Goal: Transaction & Acquisition: Obtain resource

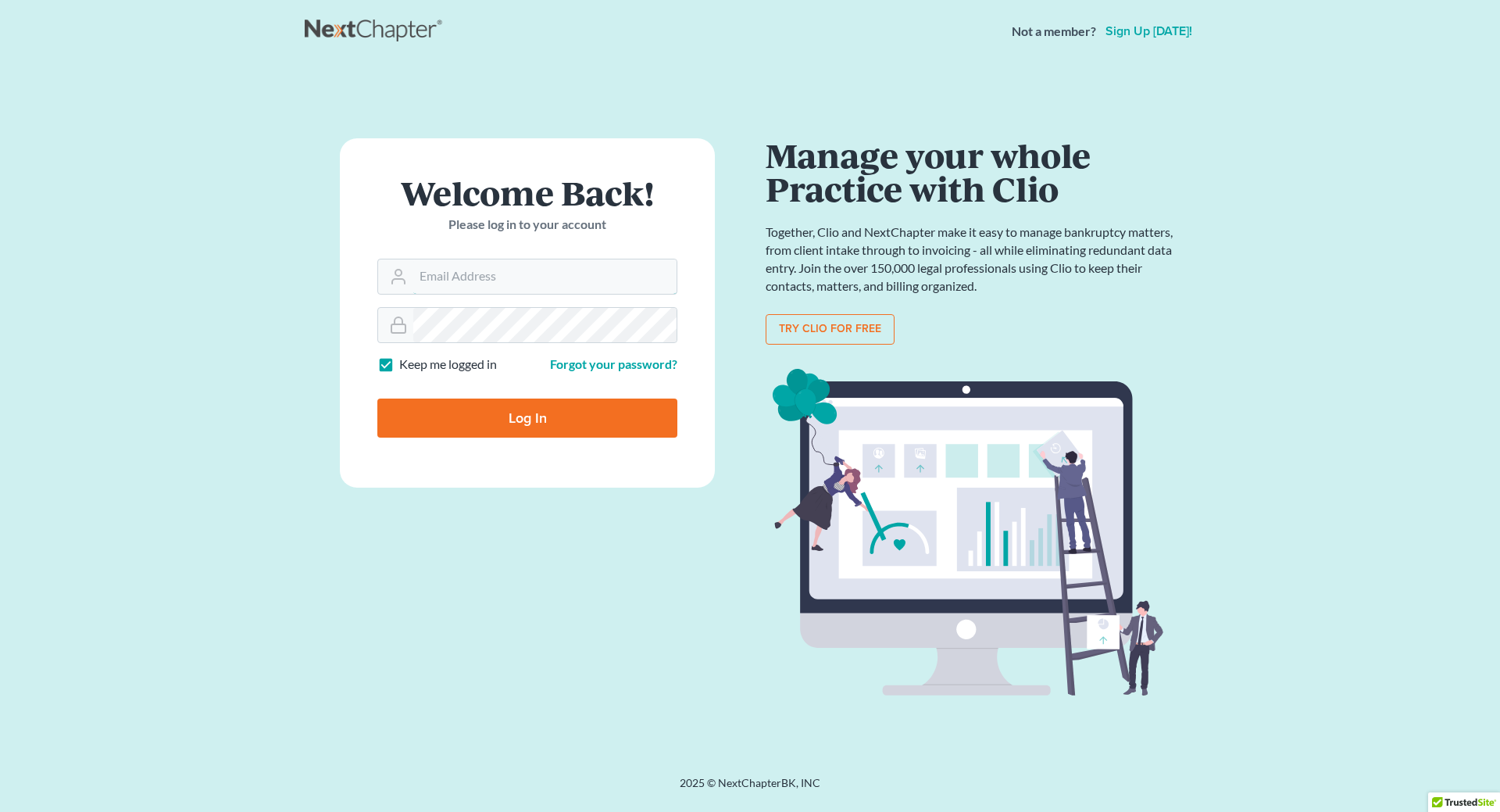
type input "[EMAIL_ADDRESS][DOMAIN_NAME]"
click at [490, 428] on input "Log In" at bounding box center [528, 417] width 300 height 39
type input "Thinking..."
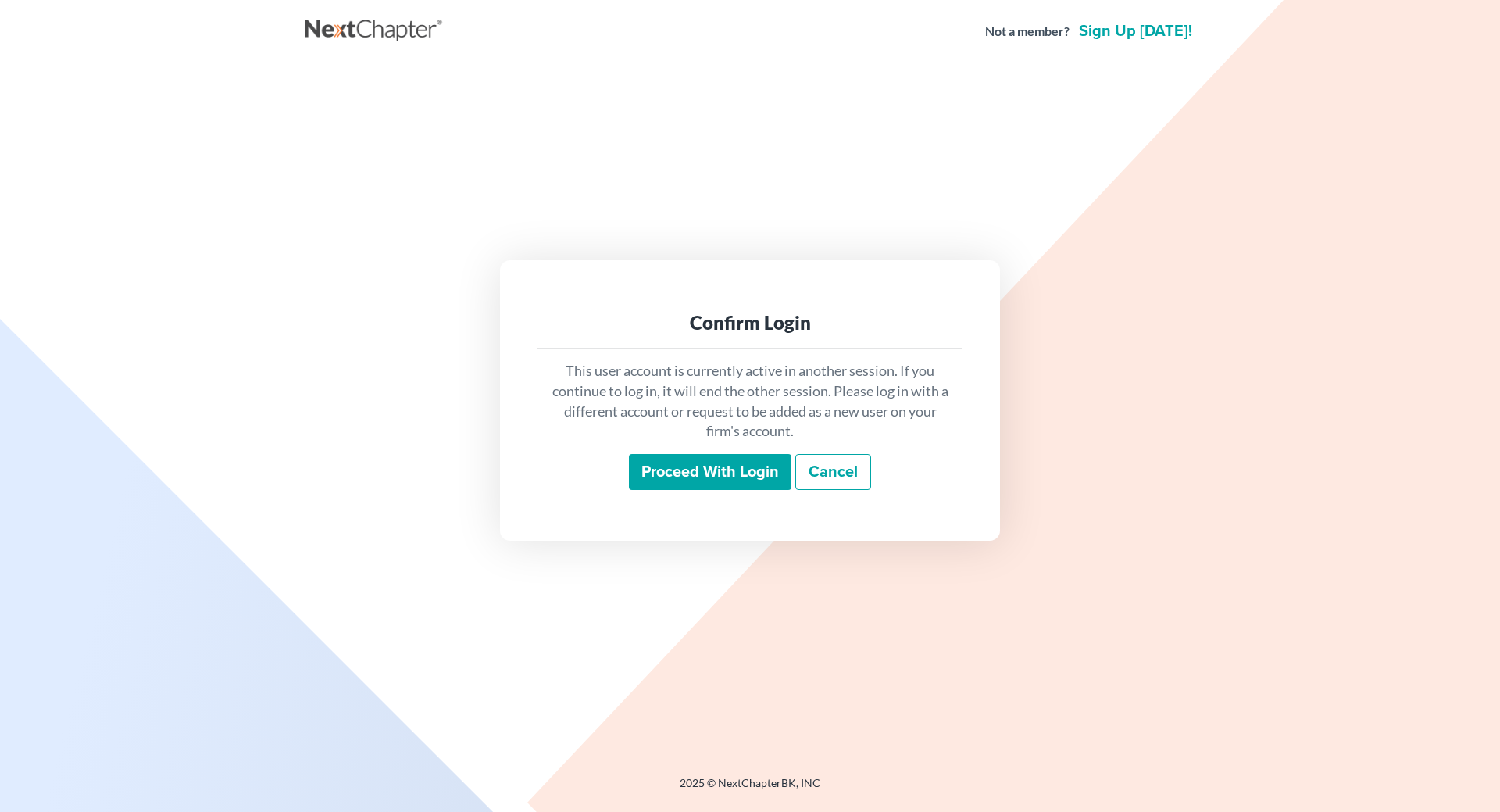
click at [760, 473] on input "Proceed with login" at bounding box center [710, 472] width 163 height 36
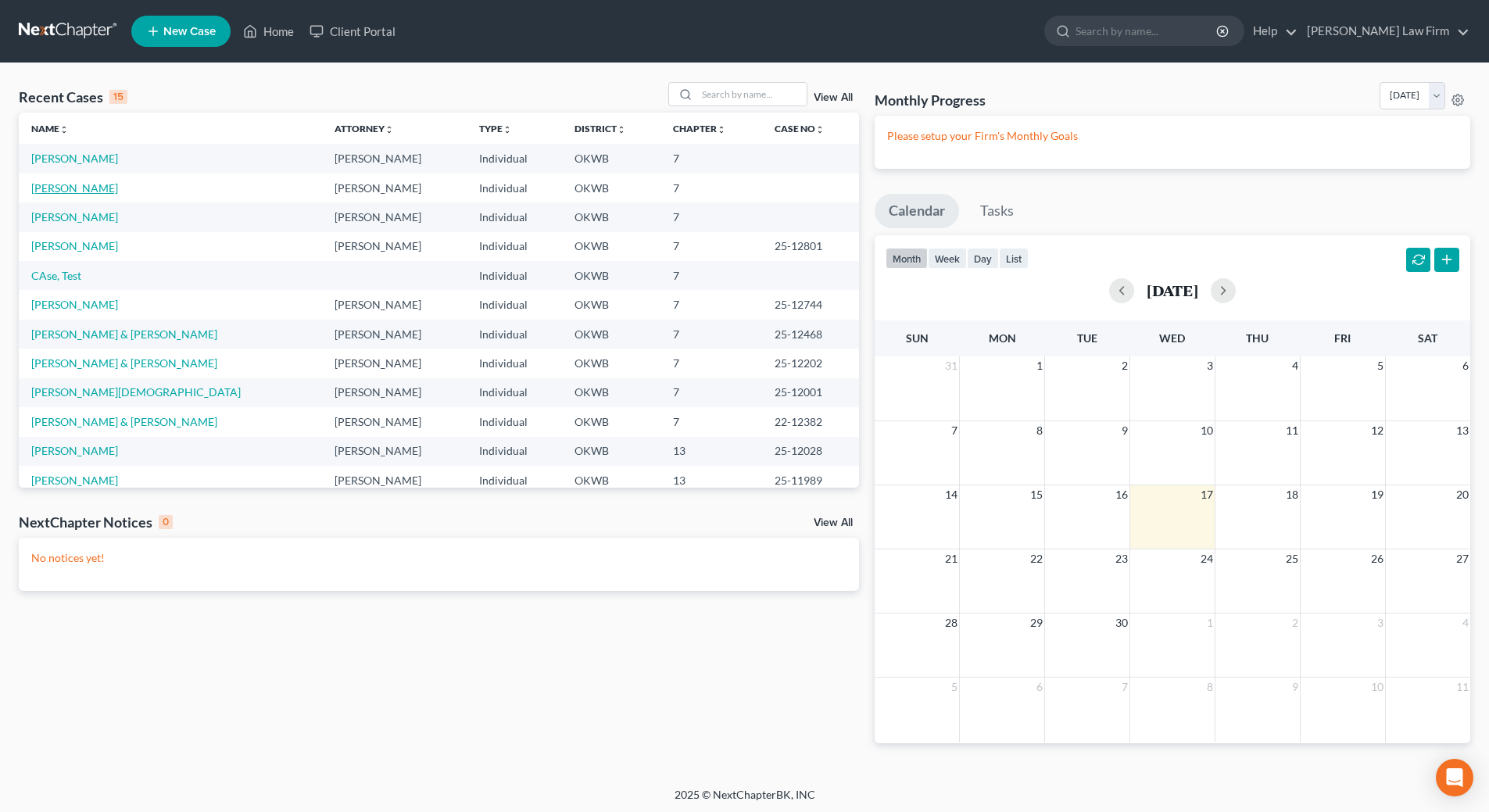
click at [66, 187] on link "[PERSON_NAME]" at bounding box center [75, 188] width 86 height 13
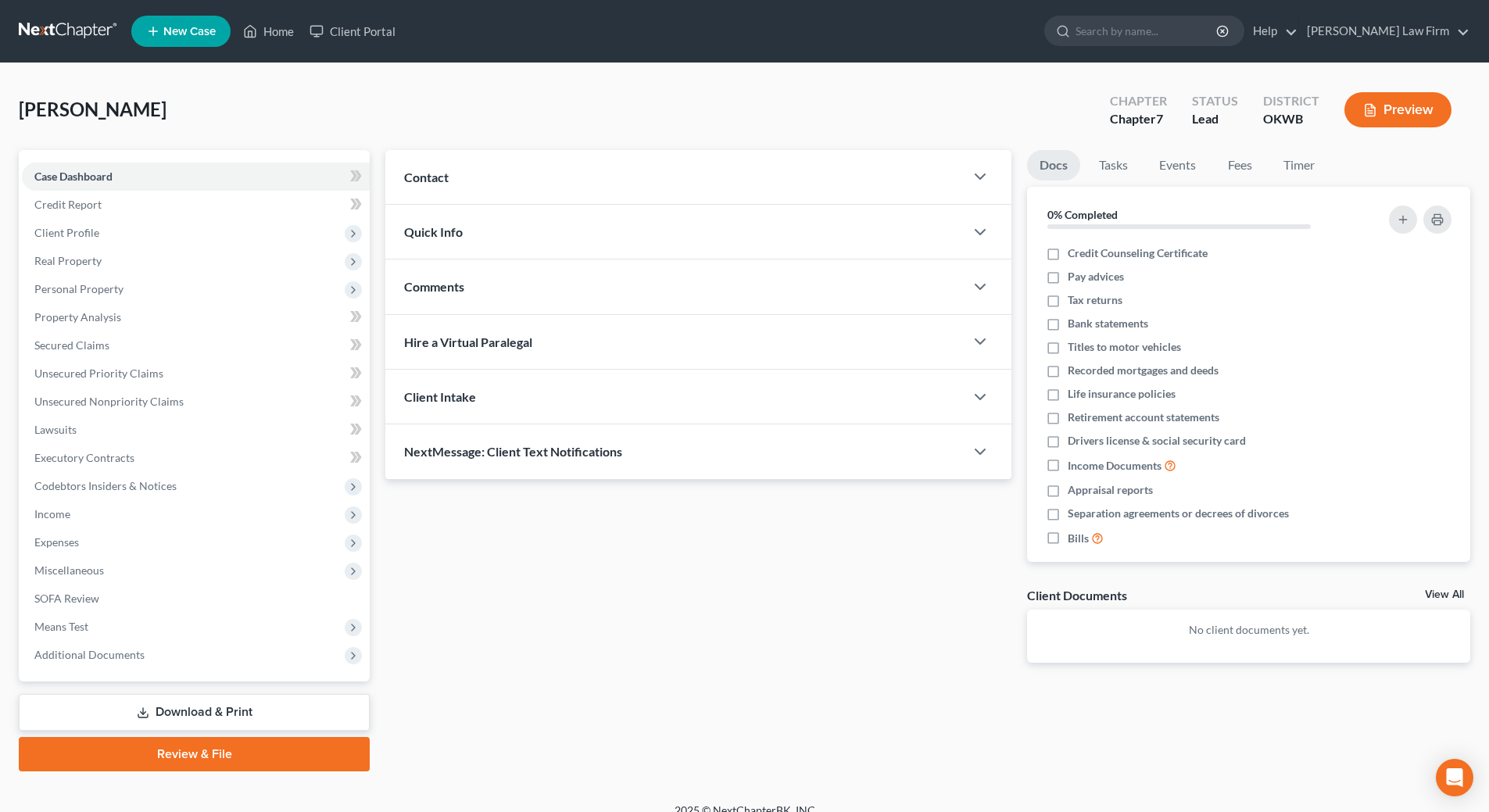
click at [189, 718] on link "Download & Print" at bounding box center [194, 711] width 351 height 37
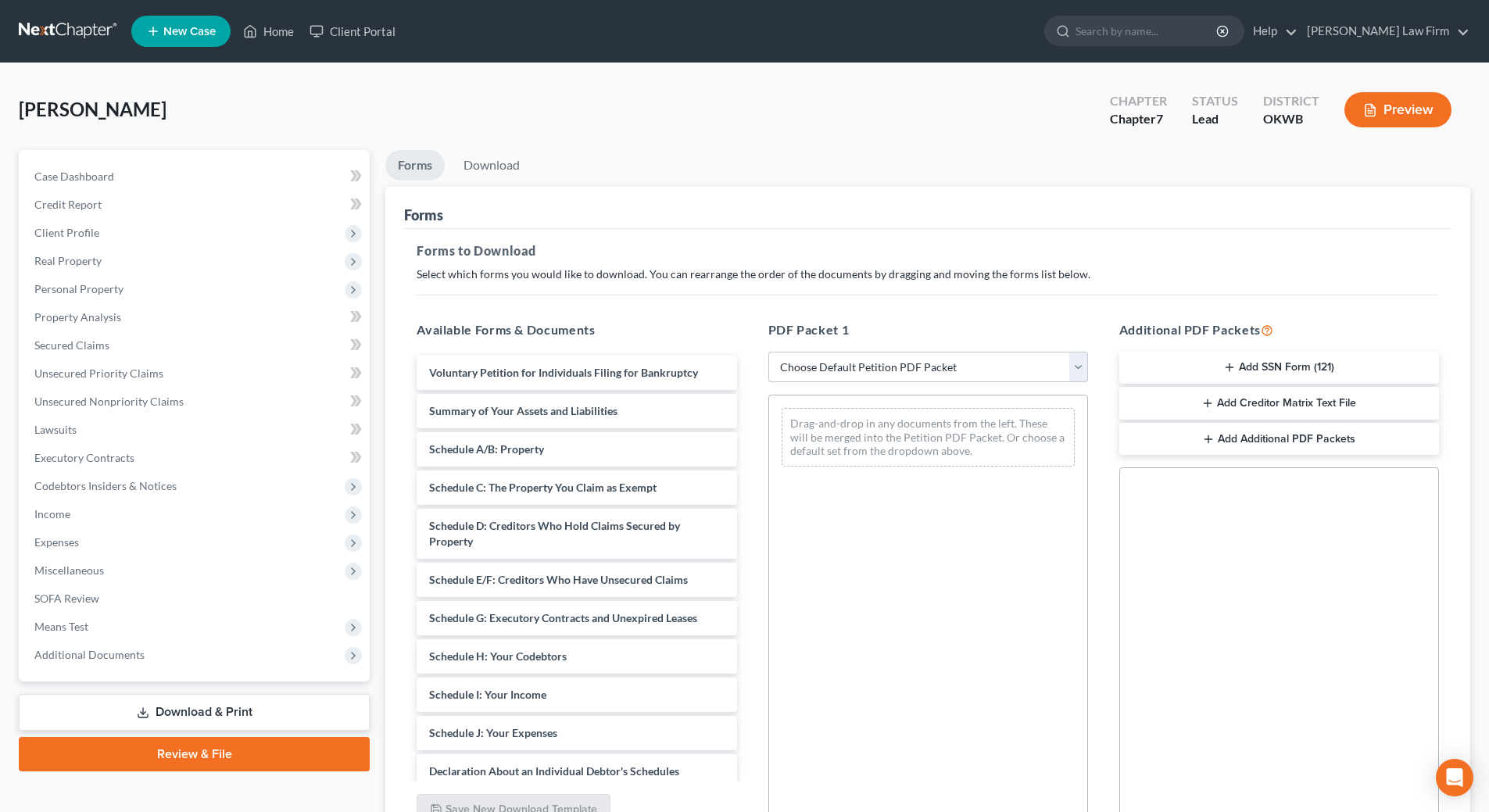
click at [913, 370] on select "Choose Default Petition PDF Packet Complete Bankruptcy Petition (all forms and …" at bounding box center [928, 367] width 319 height 31
select select "0"
click at [768, 352] on select "Choose Default Petition PDF Packet Complete Bankruptcy Petition (all forms and …" at bounding box center [928, 367] width 319 height 31
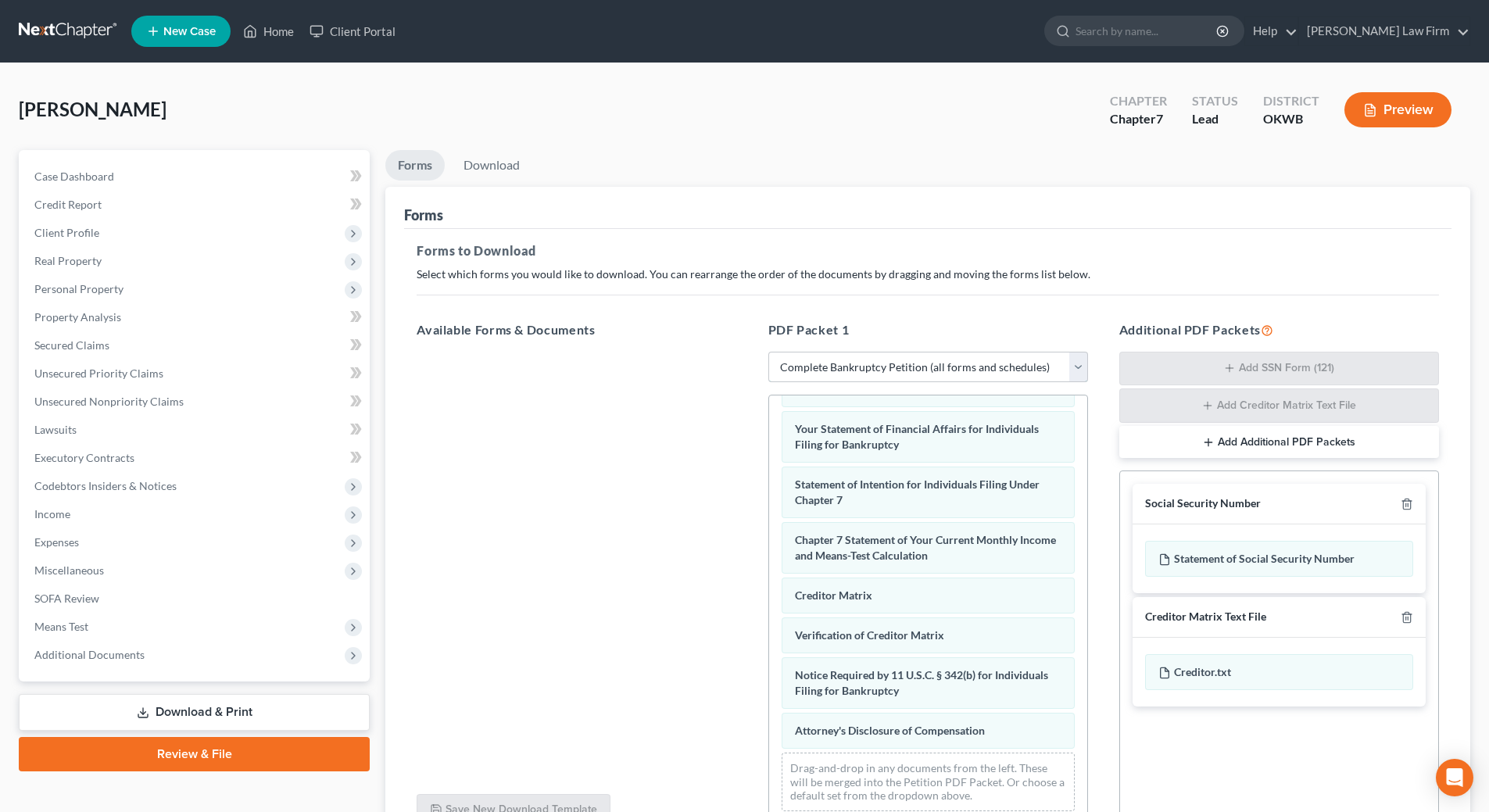
scroll to position [497, 0]
drag, startPoint x: 949, startPoint y: 736, endPoint x: 454, endPoint y: 539, distance: 532.8
click at [769, 586] on div "Attorney's Disclosure of Compensation Voluntary Petition for Individuals Filing…" at bounding box center [928, 369] width 318 height 910
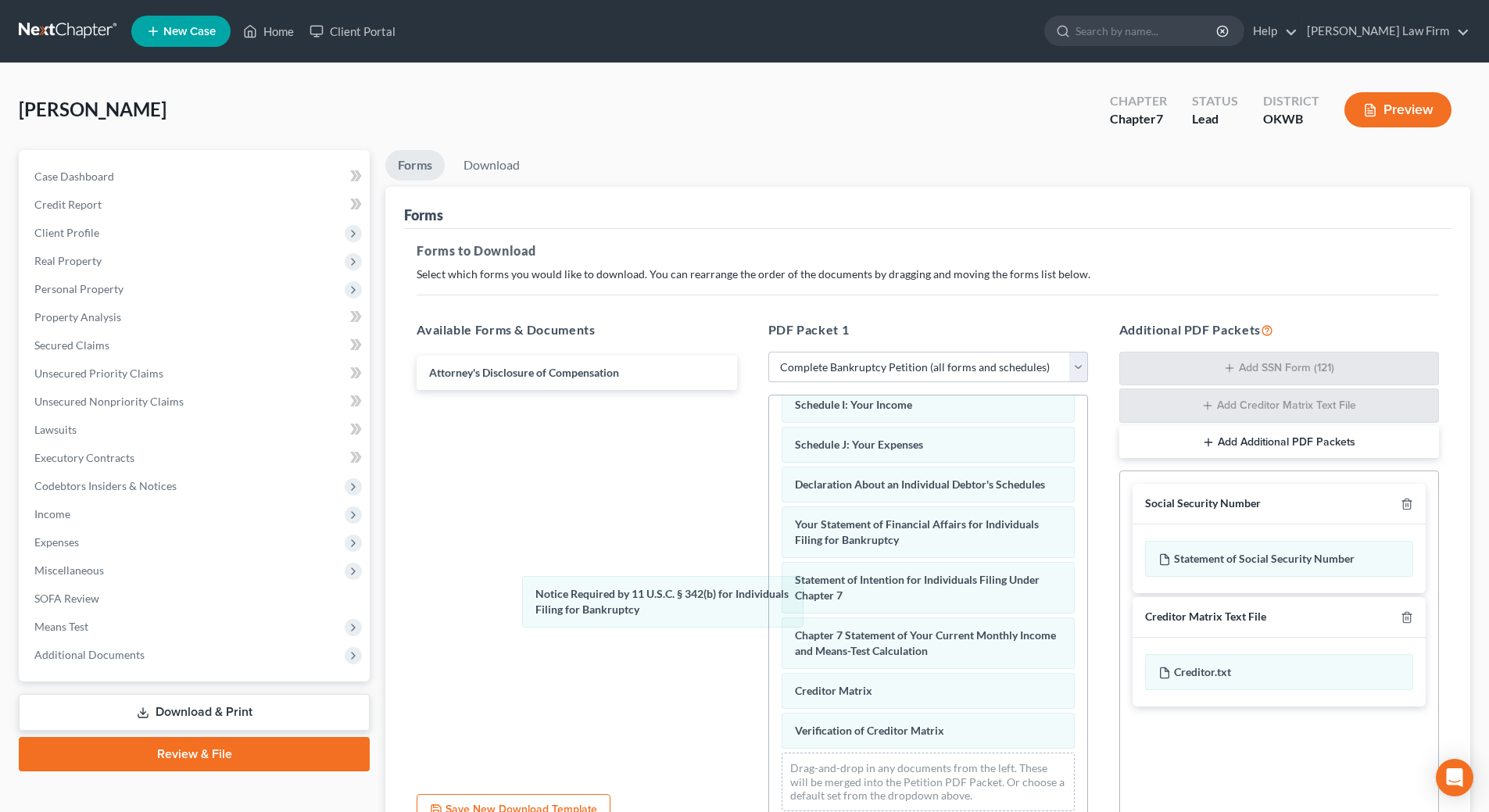
scroll to position [402, 0]
drag, startPoint x: 878, startPoint y: 711, endPoint x: 405, endPoint y: 444, distance: 543.2
click at [769, 513] on div "Notice Required by 11 U.S.C. § 342(b) for Individuals Filing for Bankruptcy Vol…" at bounding box center [928, 416] width 318 height 815
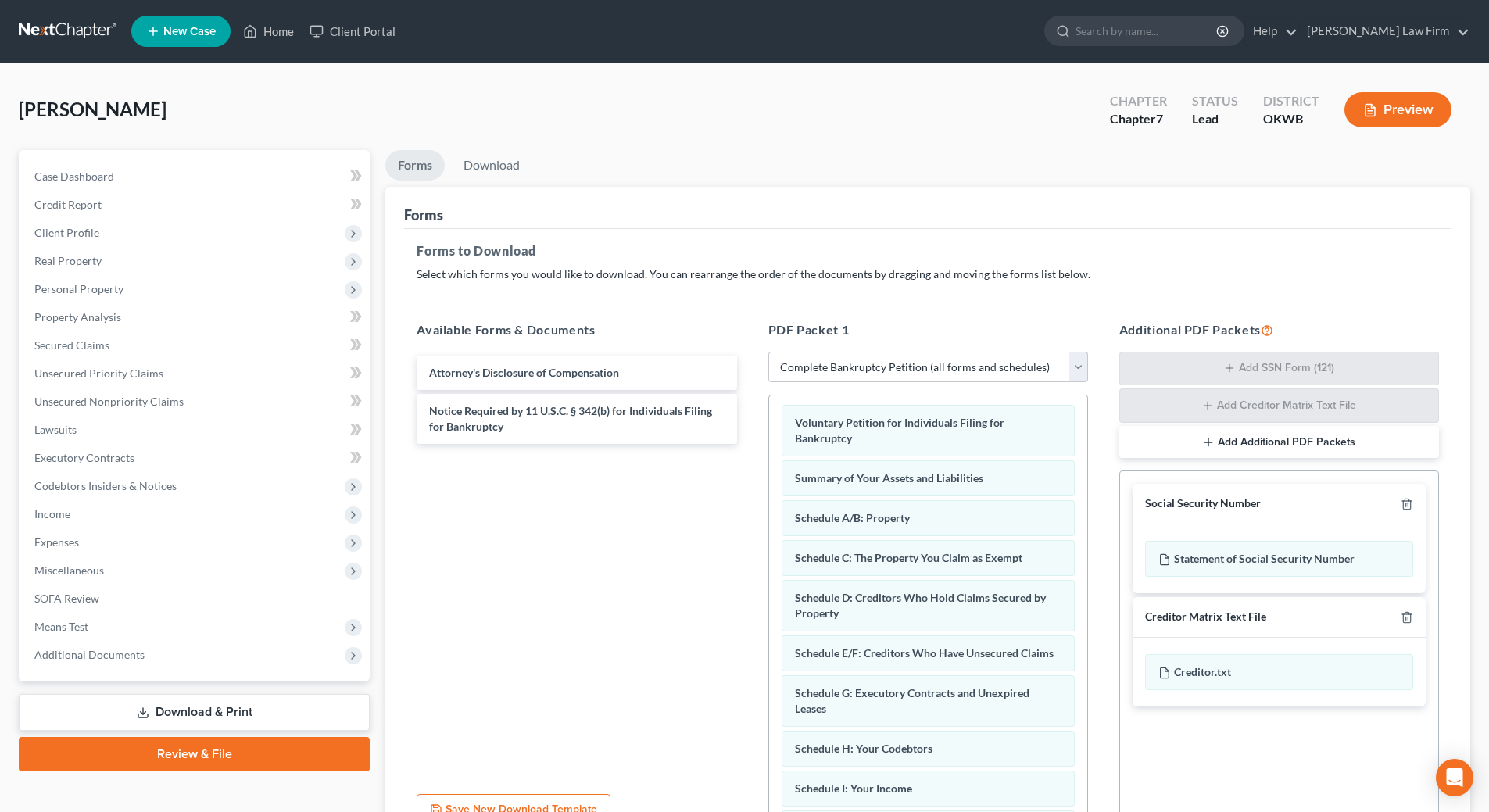
scroll to position [0, 0]
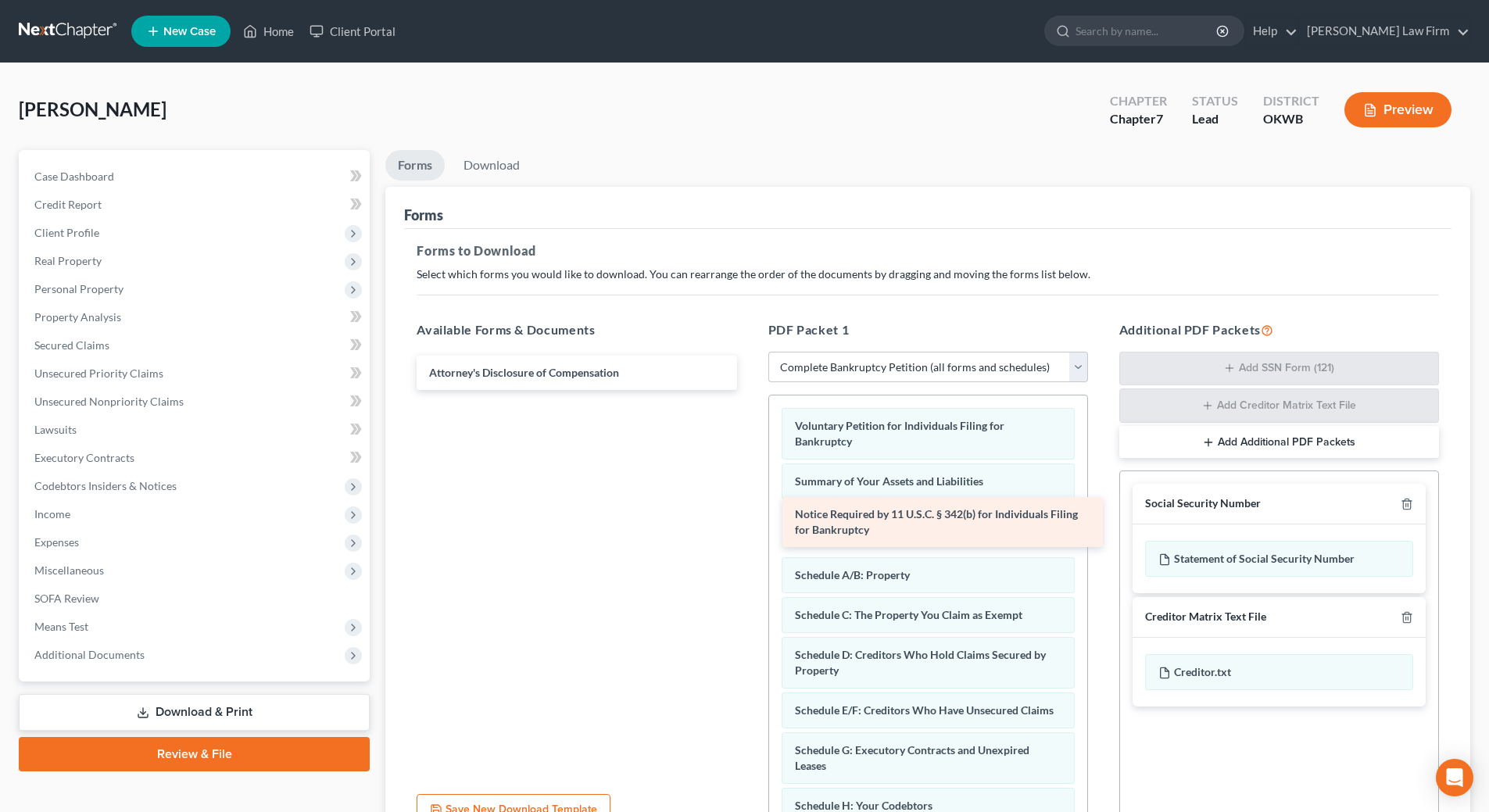
drag, startPoint x: 479, startPoint y: 399, endPoint x: 841, endPoint y: 504, distance: 376.9
click at [749, 390] on div "Notice Required by 11 U.S.C. § 342(b) for Individuals Filing for Bankruptcy Att…" at bounding box center [576, 372] width 345 height 34
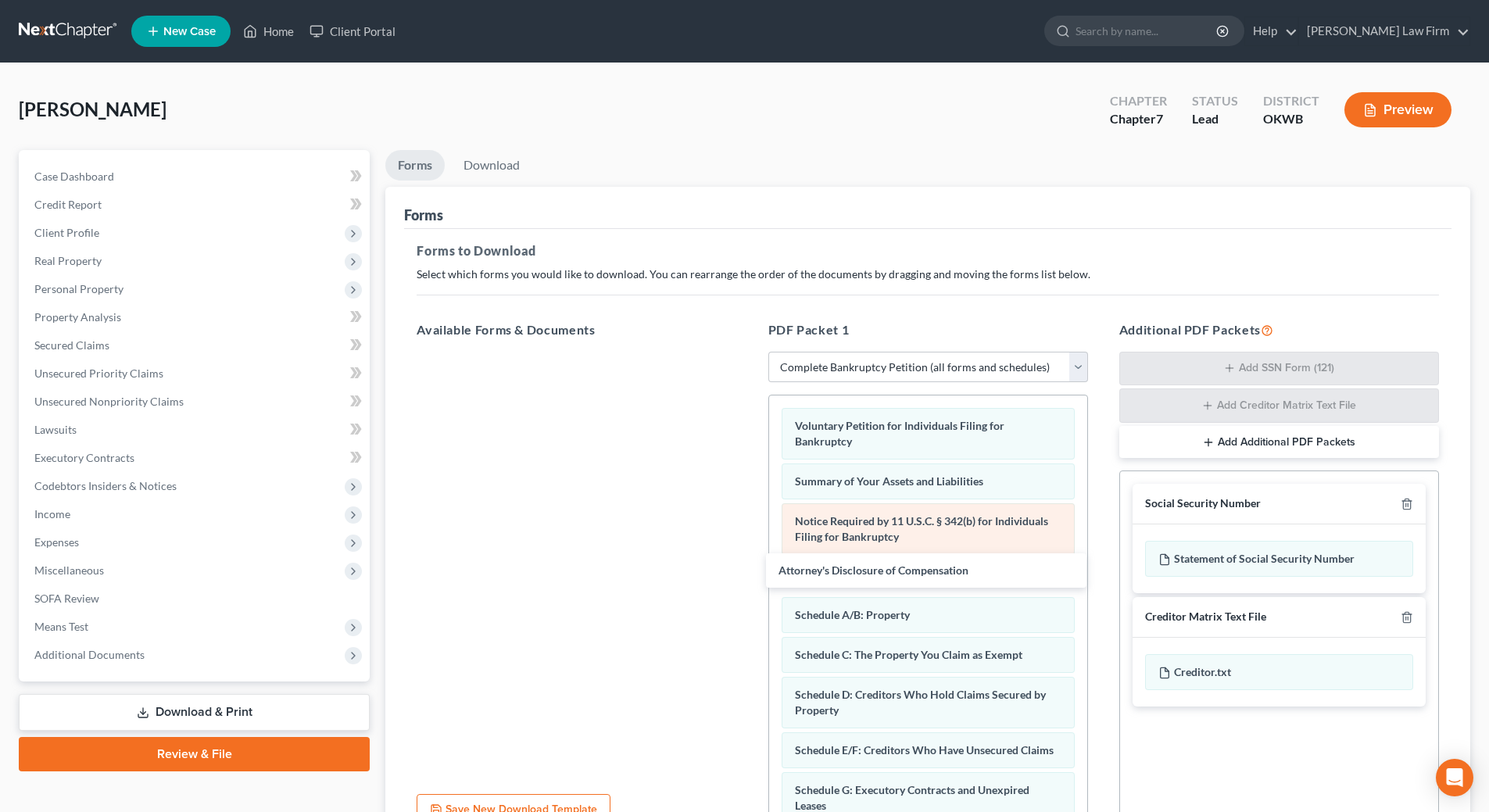
drag, startPoint x: 539, startPoint y: 366, endPoint x: 833, endPoint y: 535, distance: 339.1
click at [749, 352] on div "Attorney's Disclosure of Compensation Attorney's Disclosure of Compensation" at bounding box center [576, 352] width 345 height 0
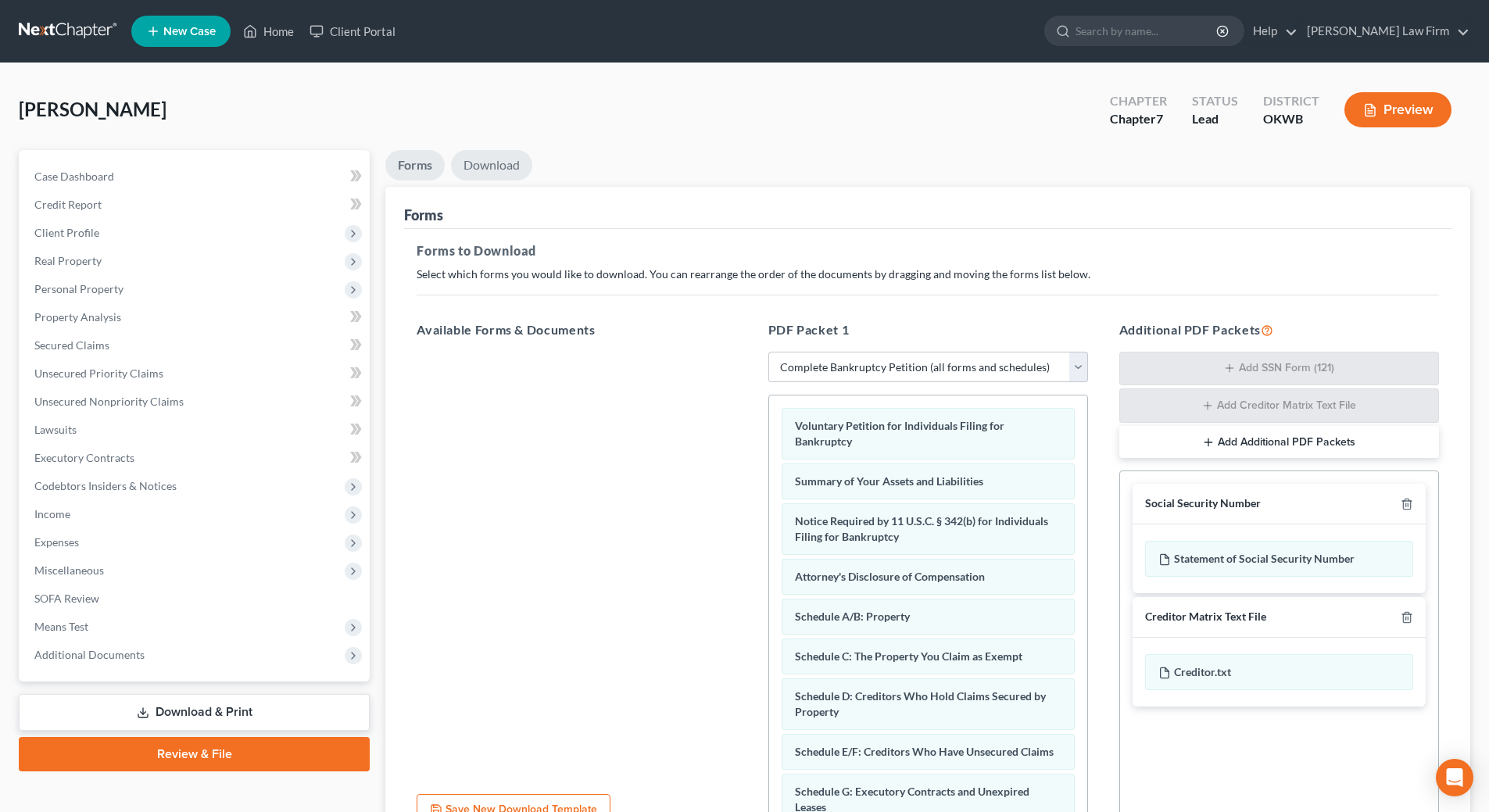
click at [484, 170] on link "Download" at bounding box center [491, 165] width 81 height 31
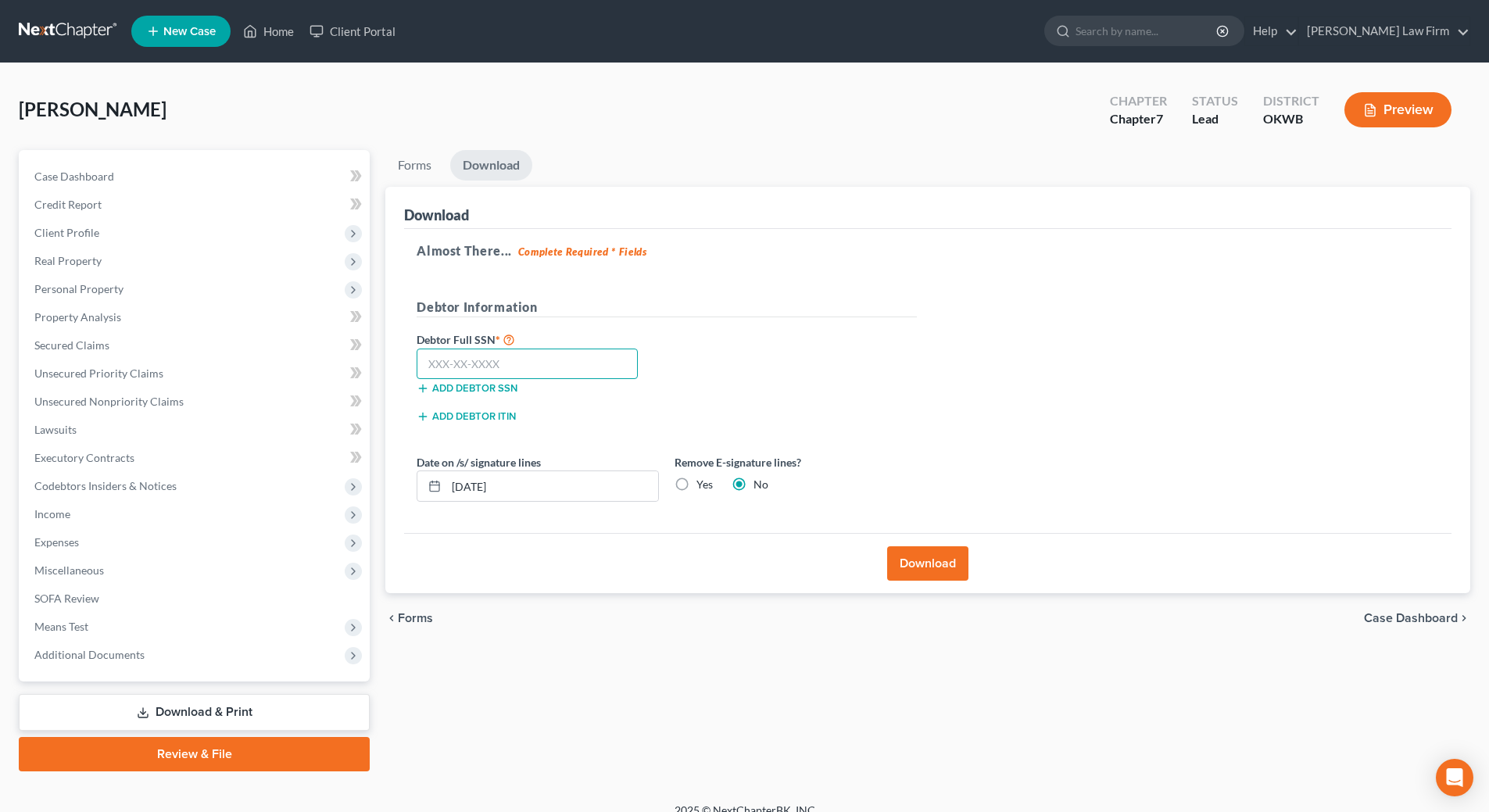
click at [516, 356] on input "text" at bounding box center [527, 363] width 221 height 31
type input "445-84-6230"
click at [525, 495] on input "09/17/2025" at bounding box center [552, 486] width 211 height 30
type input "0"
click at [696, 486] on label "Yes" at bounding box center [704, 484] width 16 height 15
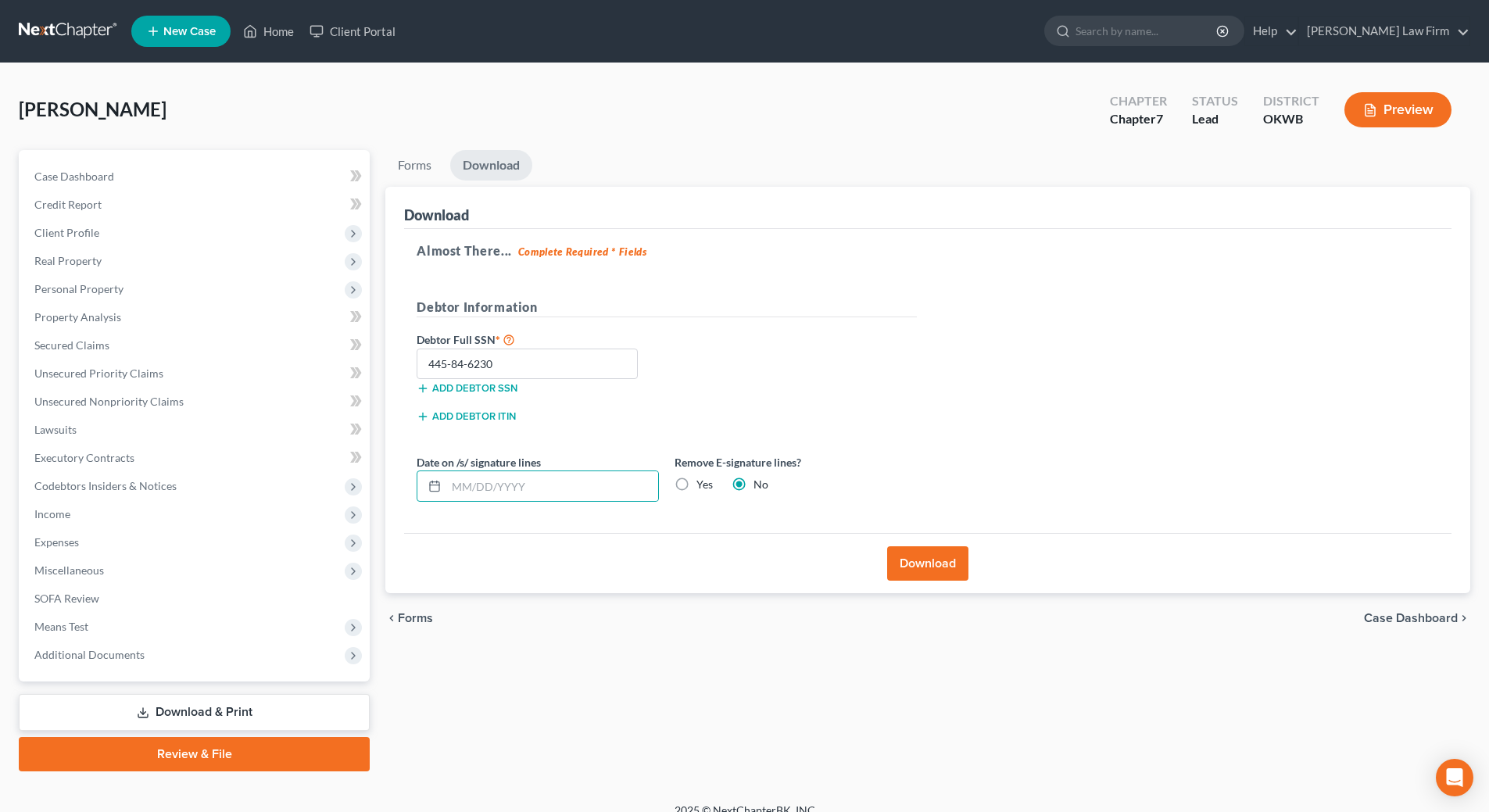
click at [703, 486] on input "Yes" at bounding box center [707, 481] width 10 height 10
radio input "true"
radio input "false"
click at [939, 562] on button "Download" at bounding box center [928, 563] width 81 height 34
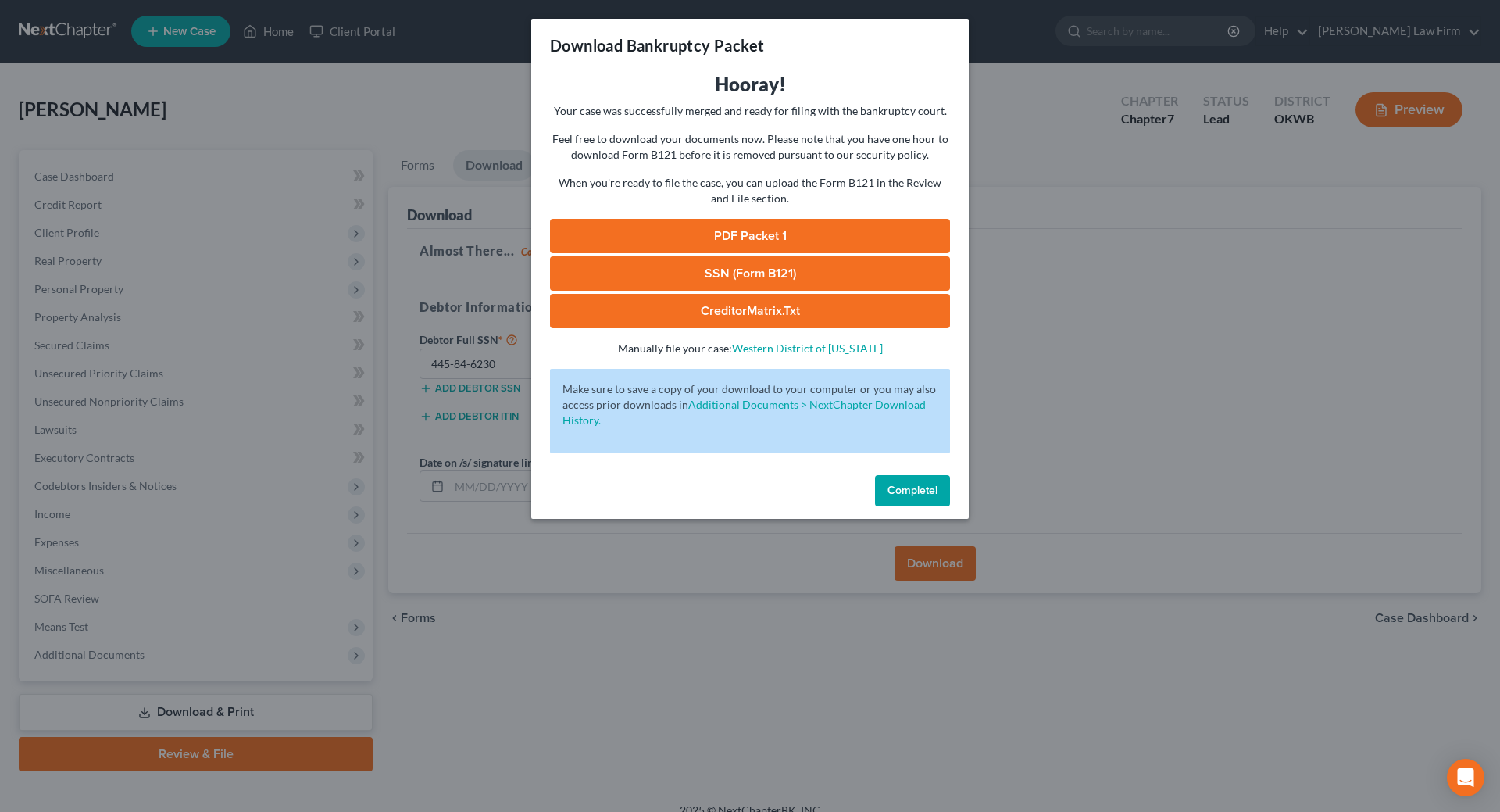
click at [791, 271] on link "SSN (Form B121)" at bounding box center [750, 273] width 400 height 34
click at [764, 230] on link "PDF Packet 1" at bounding box center [750, 236] width 400 height 34
click at [894, 491] on span "Complete!" at bounding box center [913, 490] width 50 height 13
